Goal: Task Accomplishment & Management: Use online tool/utility

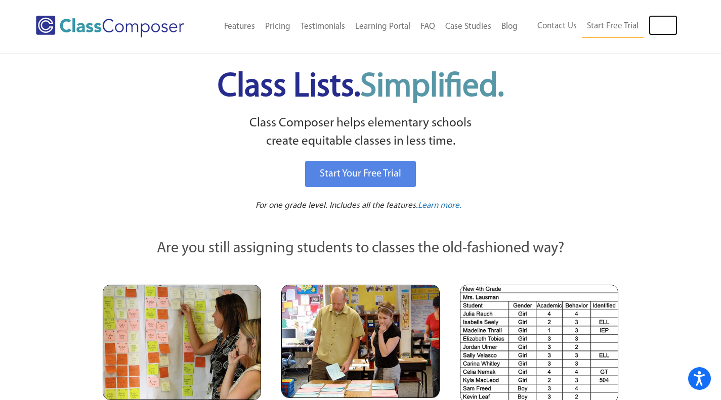
click at [667, 27] on link "Log In" at bounding box center [663, 25] width 29 height 20
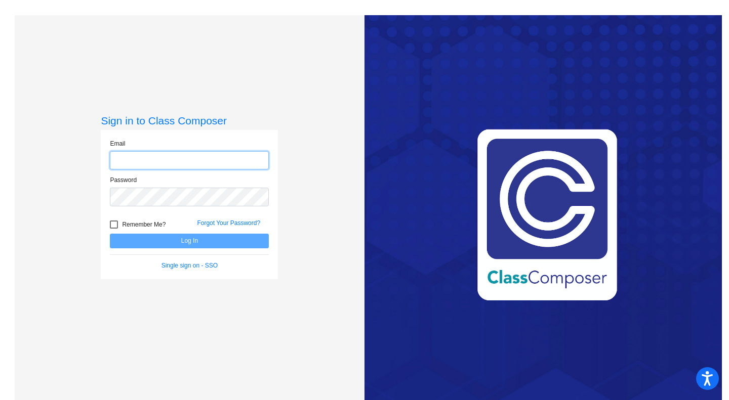
click at [249, 159] on input "email" at bounding box center [189, 160] width 159 height 19
type input "[EMAIL_ADDRESS][DOMAIN_NAME]"
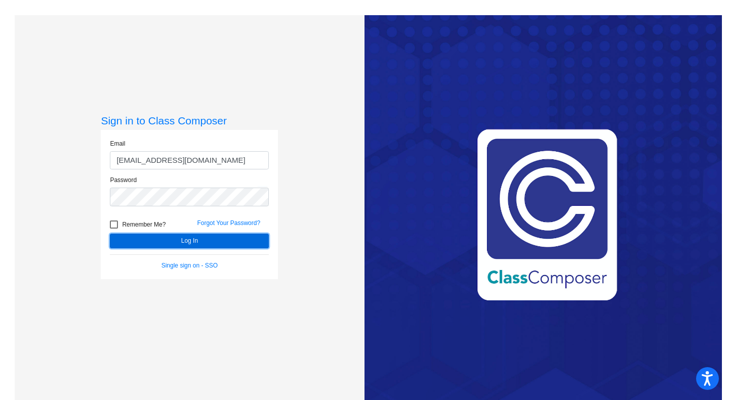
click at [221, 238] on button "Log In" at bounding box center [189, 241] width 159 height 15
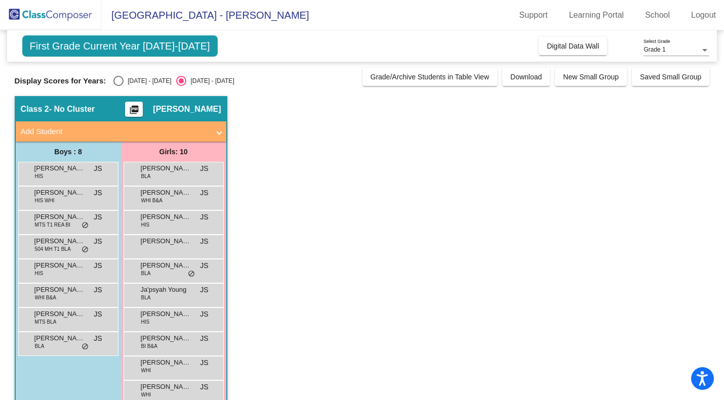
click at [165, 268] on span "[PERSON_NAME]" at bounding box center [166, 266] width 51 height 10
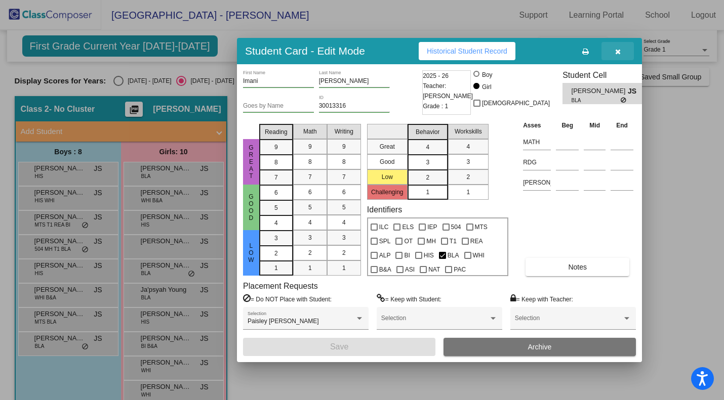
click at [618, 51] on icon "button" at bounding box center [618, 51] width 6 height 7
